Goal: Check status: Check status

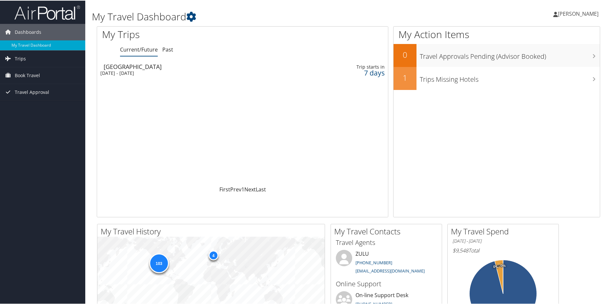
click at [116, 70] on div "Tue 7 Oct 2025 - Wed 8 Oct 2025" at bounding box center [189, 73] width 178 height 6
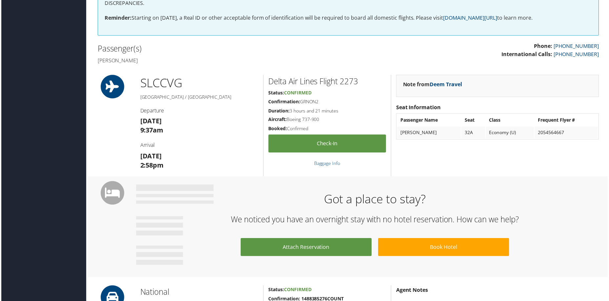
scroll to position [164, 0]
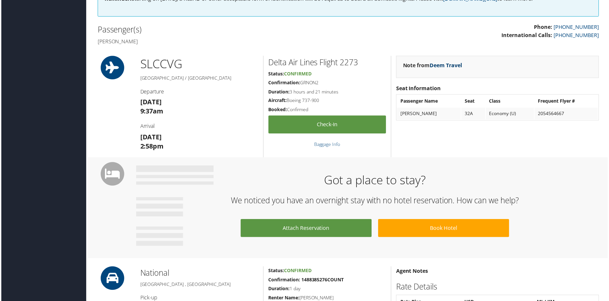
click at [450, 66] on link "Deem Travel" at bounding box center [446, 65] width 32 height 7
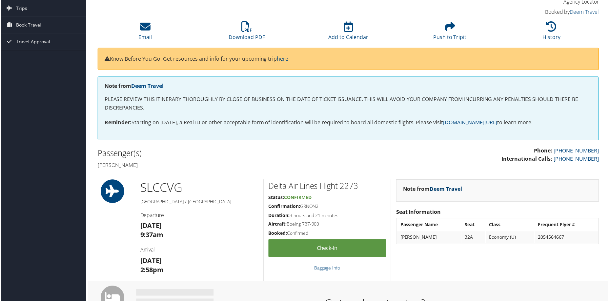
scroll to position [0, 0]
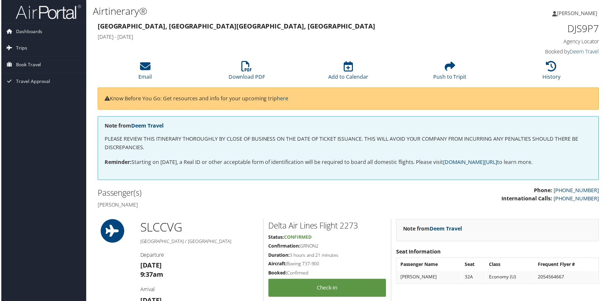
click at [20, 46] on span "Trips" at bounding box center [20, 48] width 11 height 16
click at [27, 61] on link "Current/Future Trips" at bounding box center [42, 61] width 85 height 10
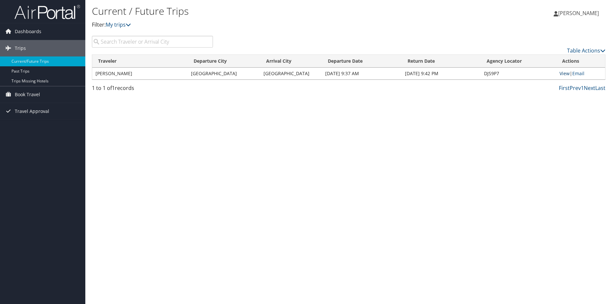
click at [566, 74] on link "View" at bounding box center [564, 73] width 10 height 6
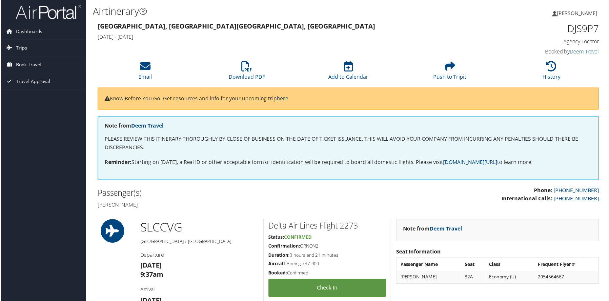
click at [27, 65] on span "Book Travel" at bounding box center [27, 65] width 25 height 16
click at [31, 97] on link "Book/Manage Online Trips" at bounding box center [42, 98] width 85 height 10
